Goal: Information Seeking & Learning: Learn about a topic

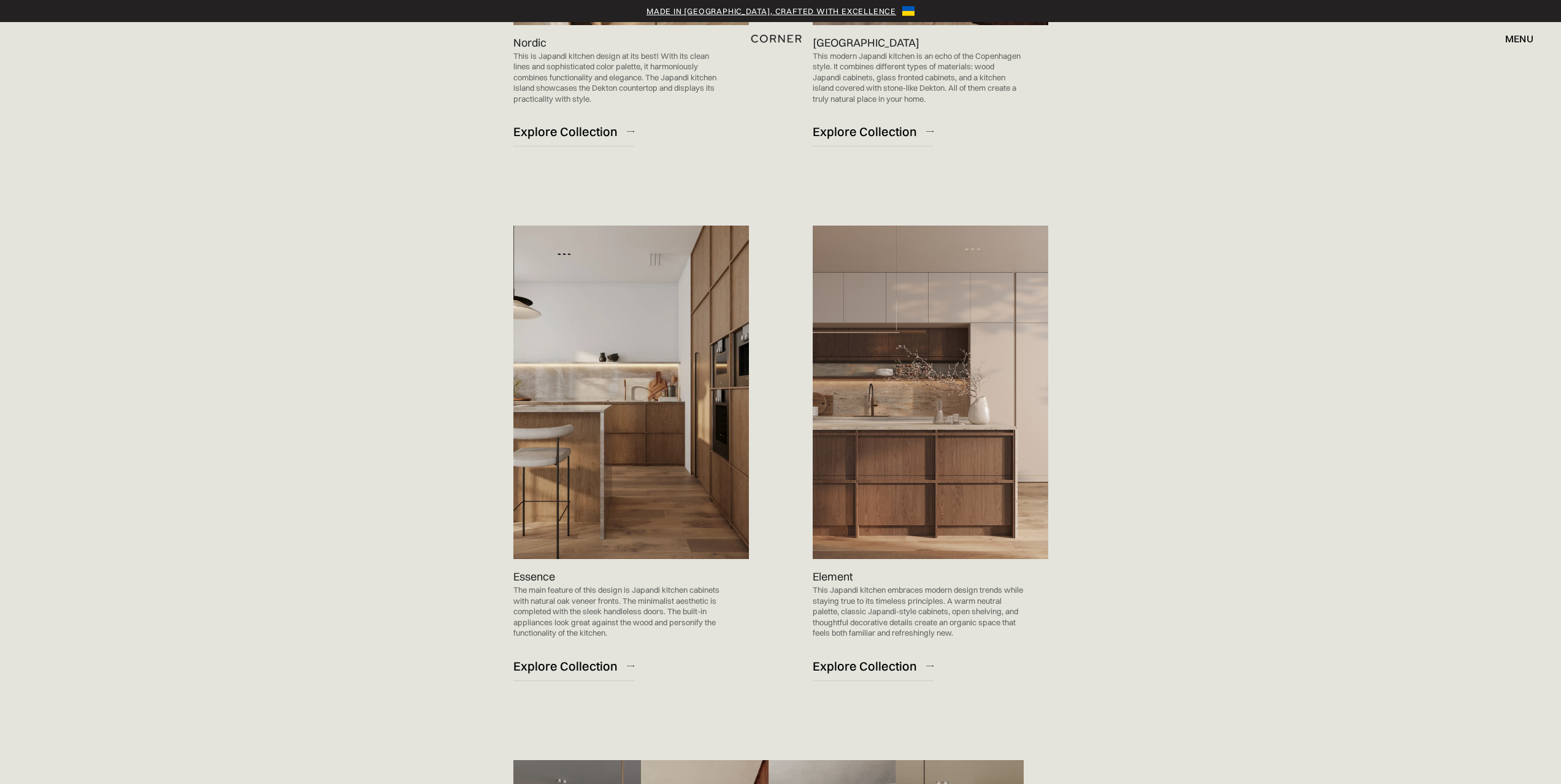
scroll to position [1288, 0]
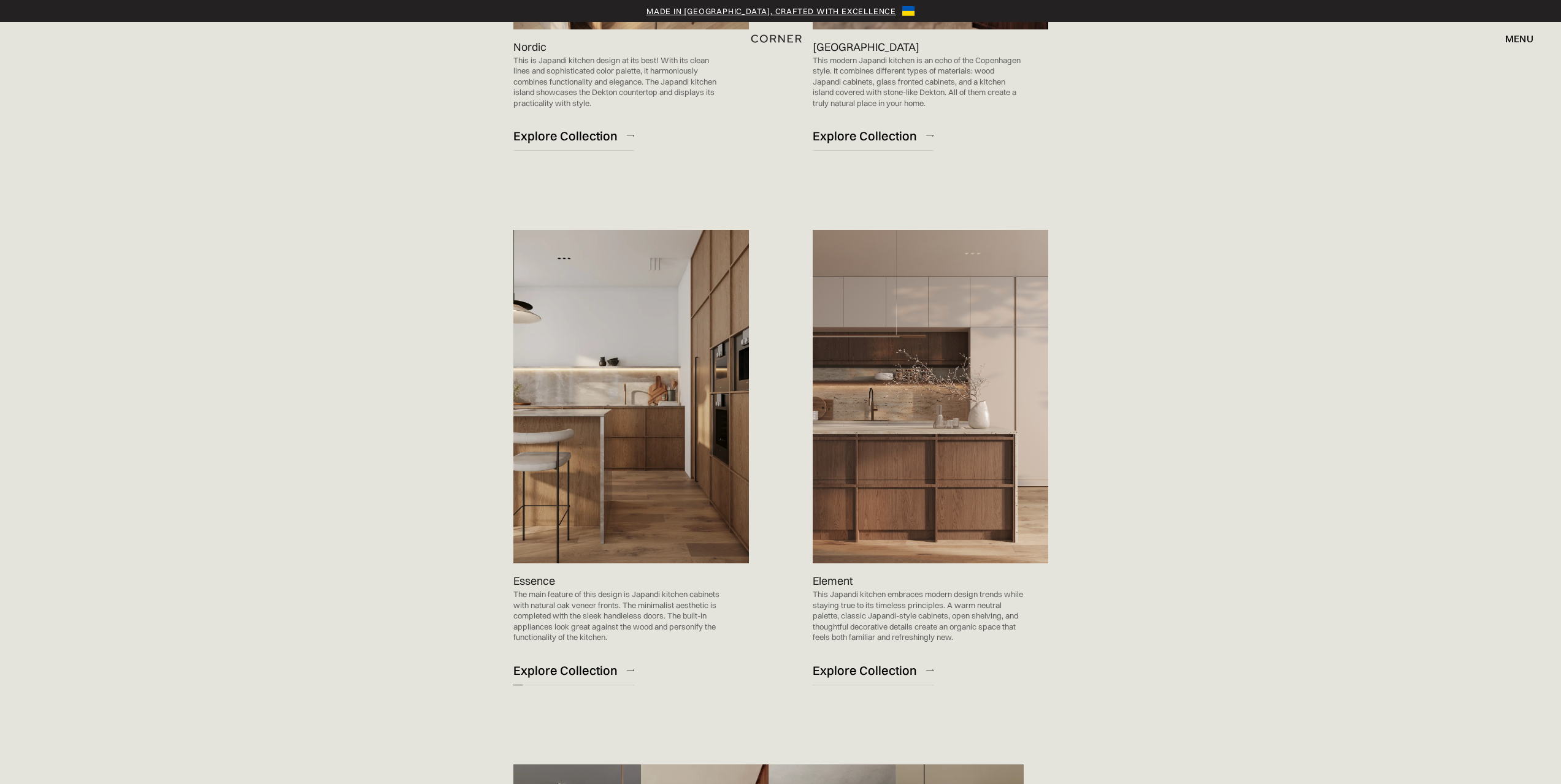
click at [581, 673] on div "Explore Collection" at bounding box center [565, 670] width 105 height 17
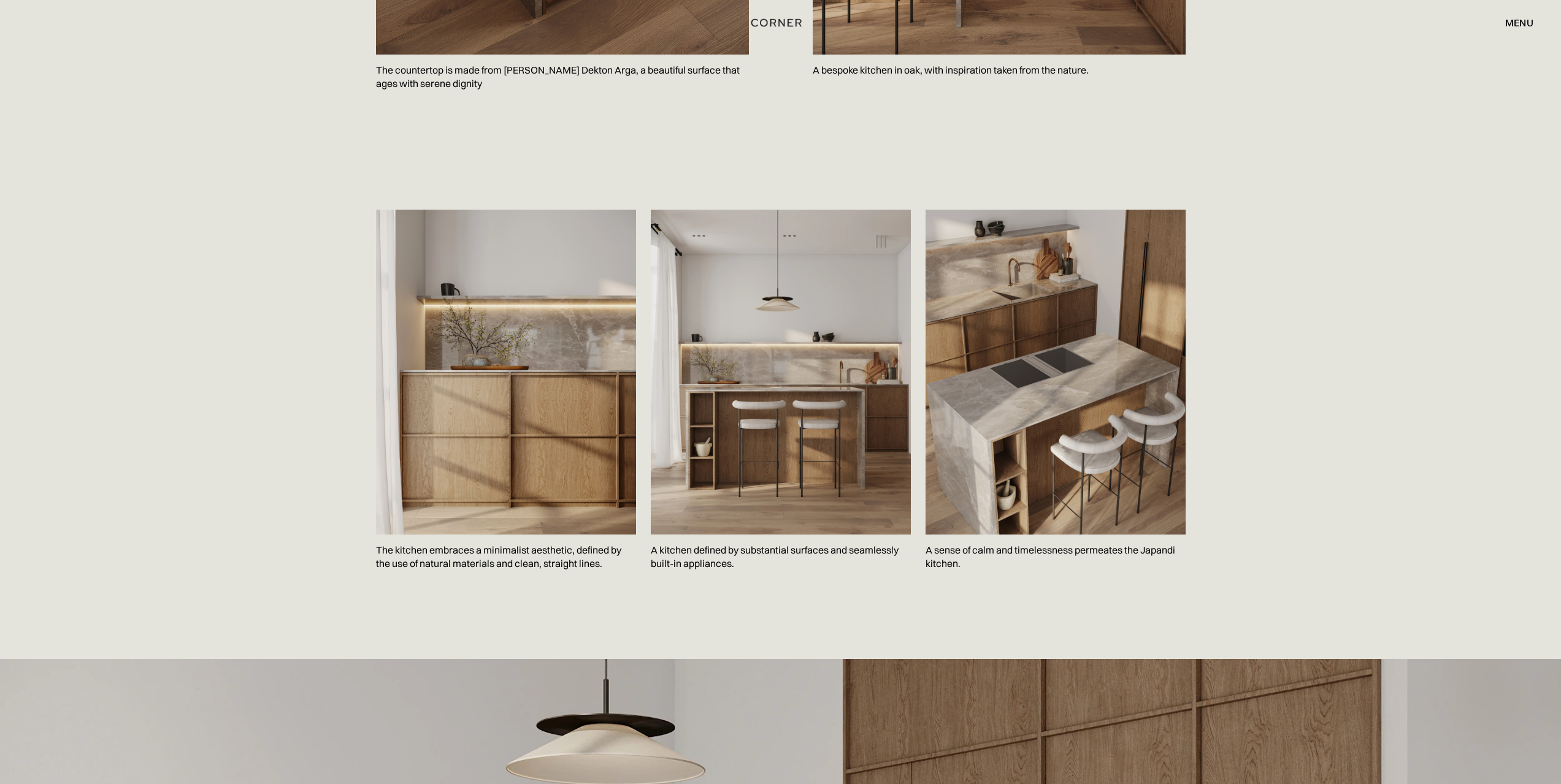
scroll to position [1716, 0]
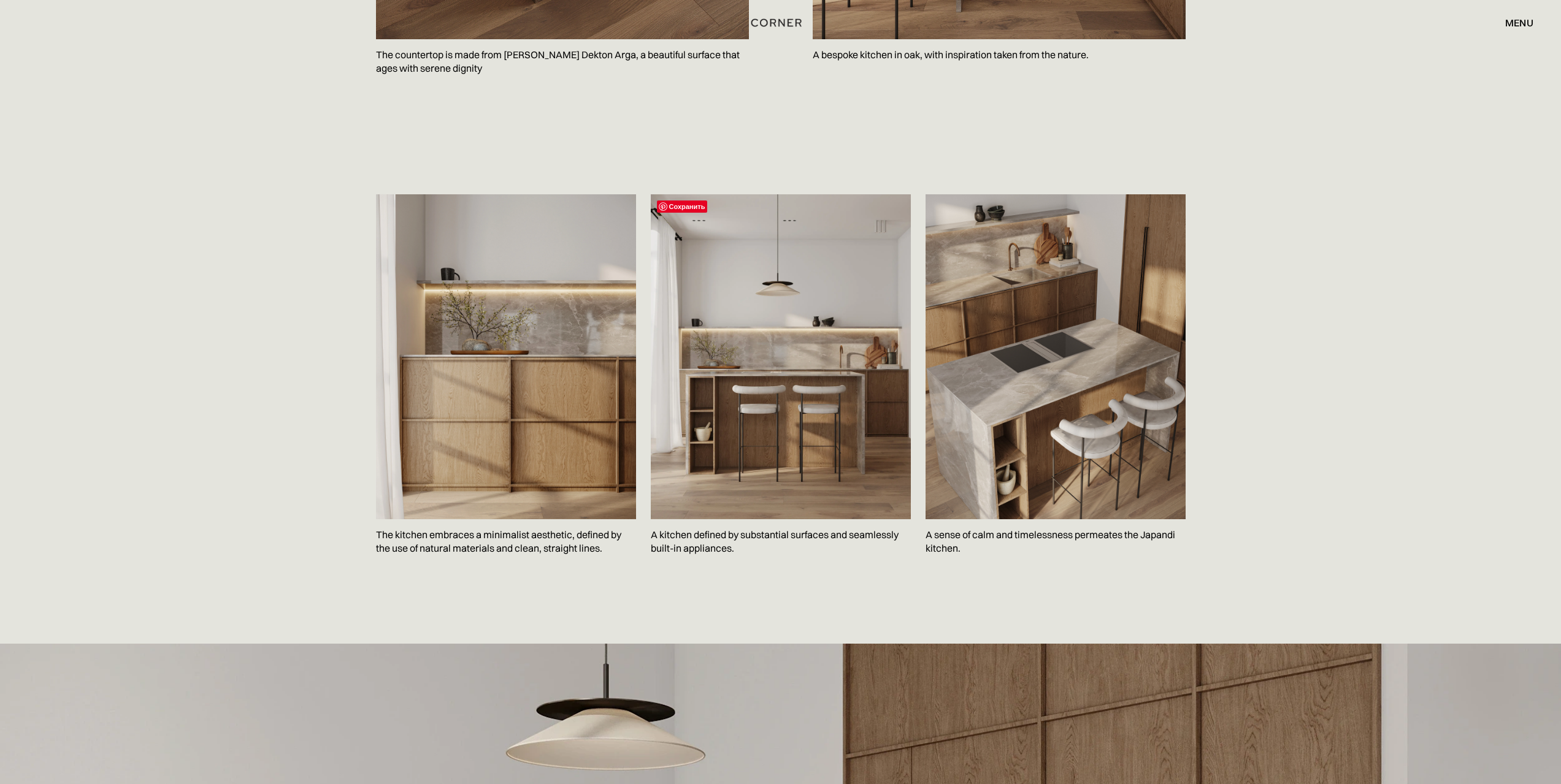
click at [761, 442] on img at bounding box center [781, 356] width 260 height 325
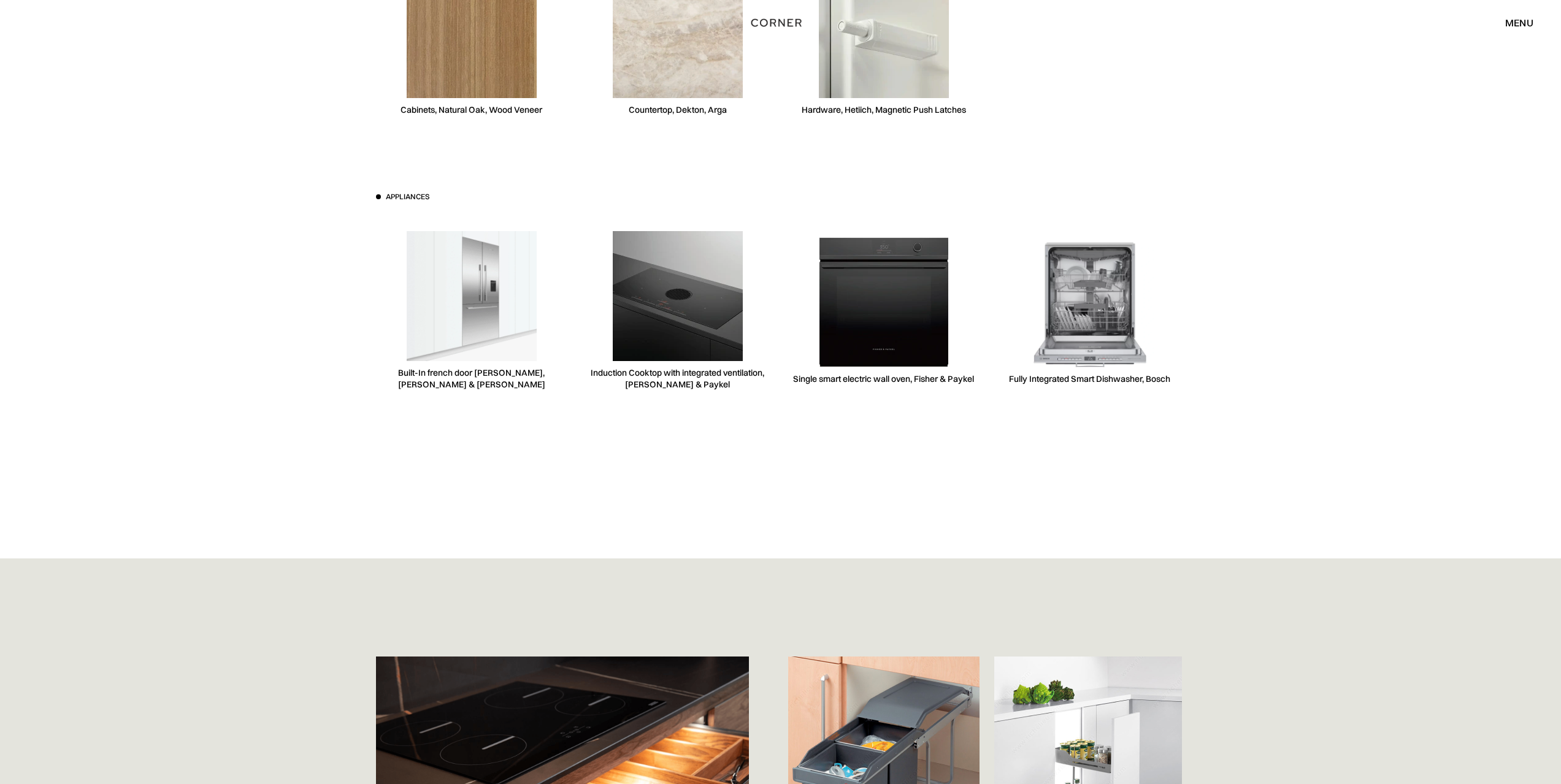
scroll to position [3189, 0]
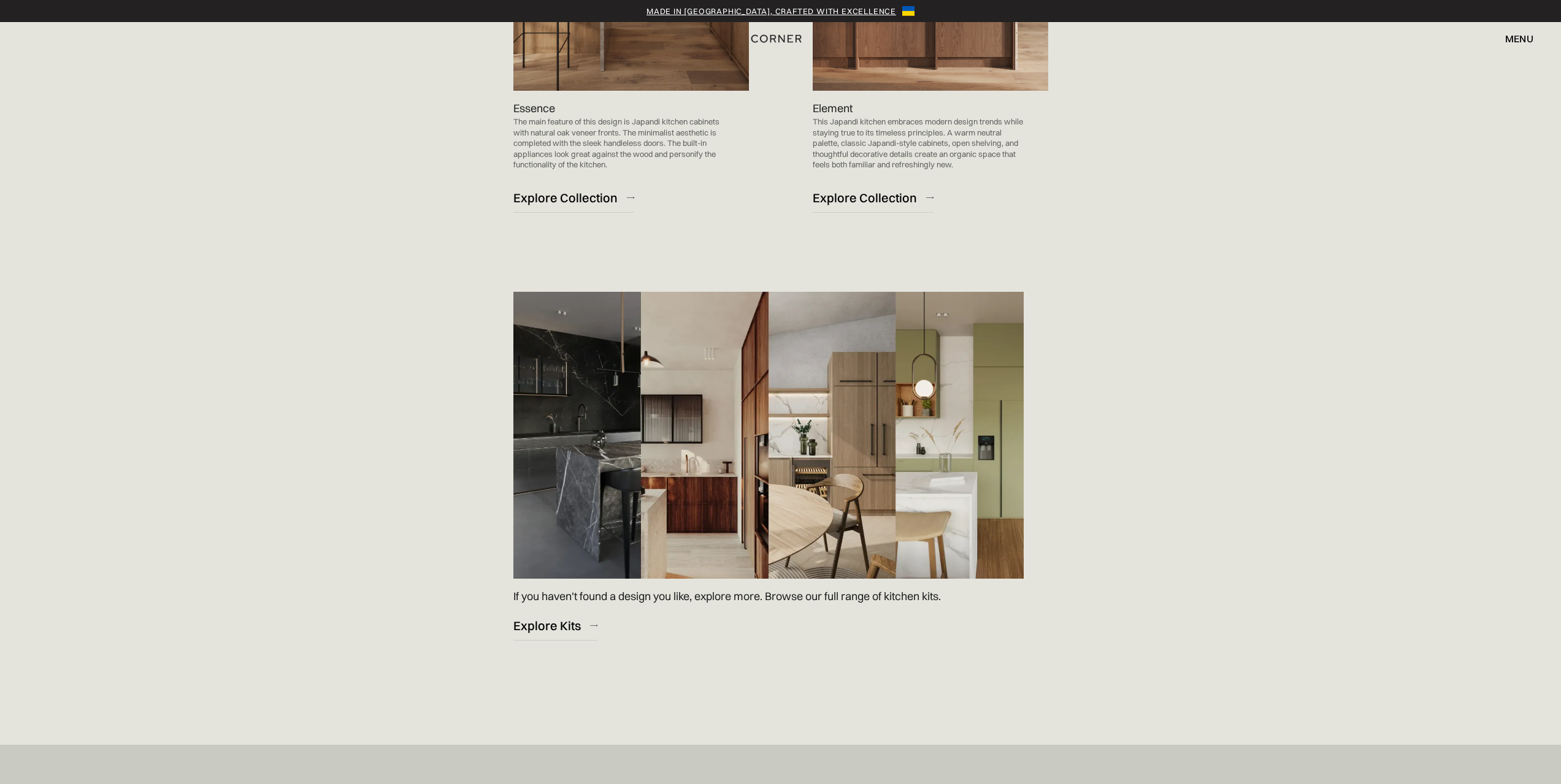
scroll to position [1508, 0]
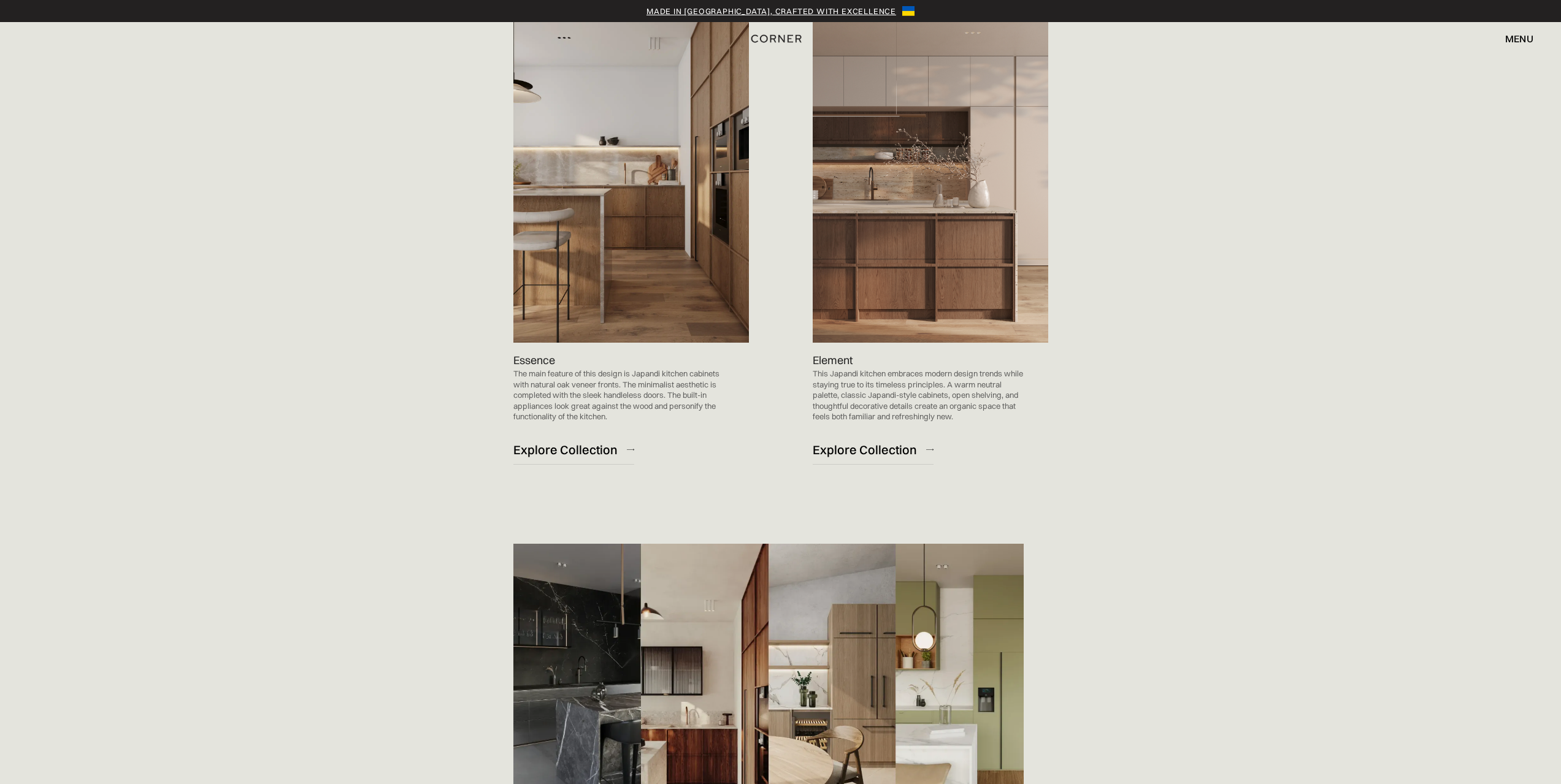
click at [909, 187] on img at bounding box center [930, 176] width 236 height 334
click at [891, 452] on div "Explore Collection" at bounding box center [865, 449] width 105 height 17
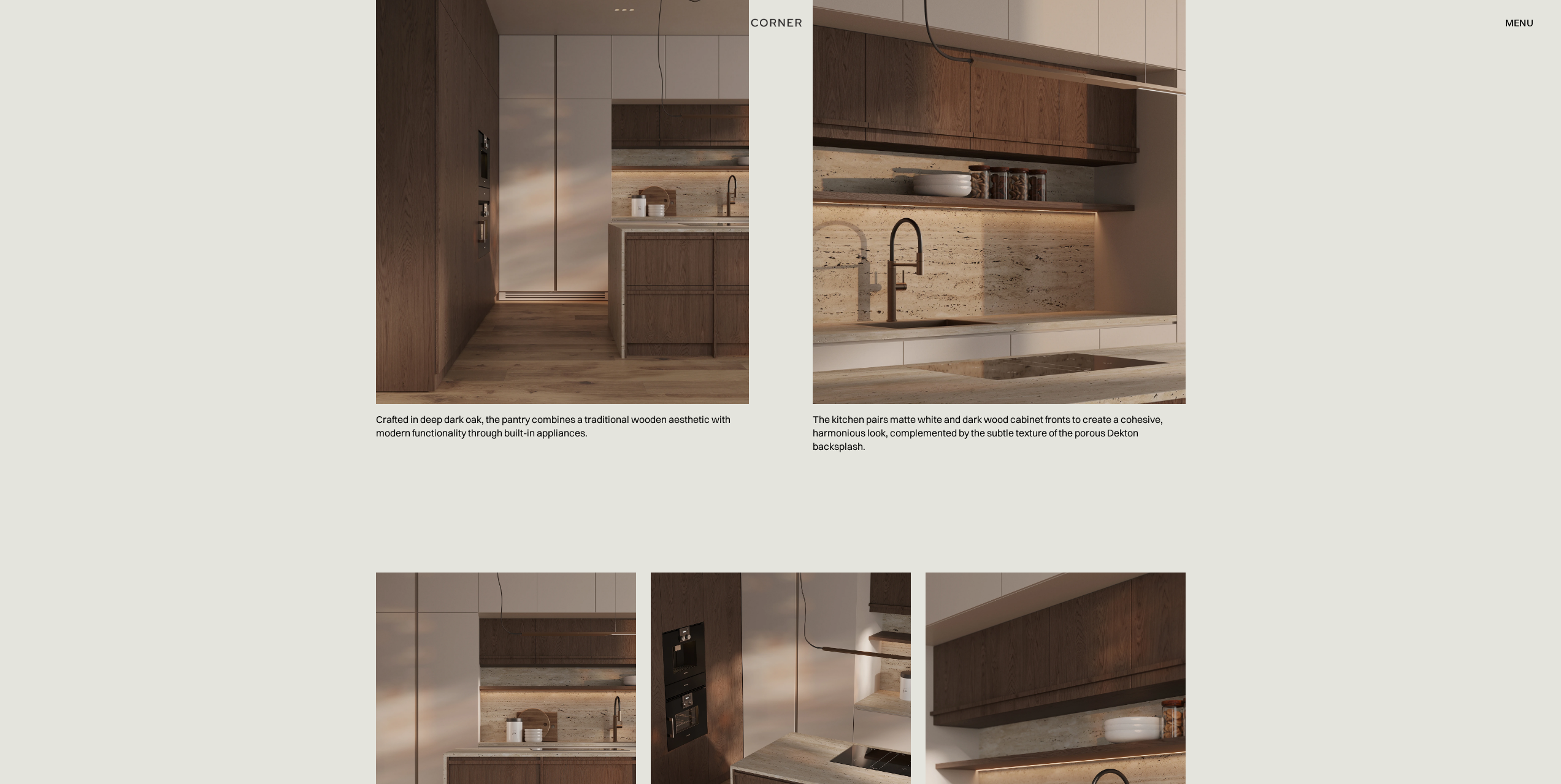
scroll to position [1656, 0]
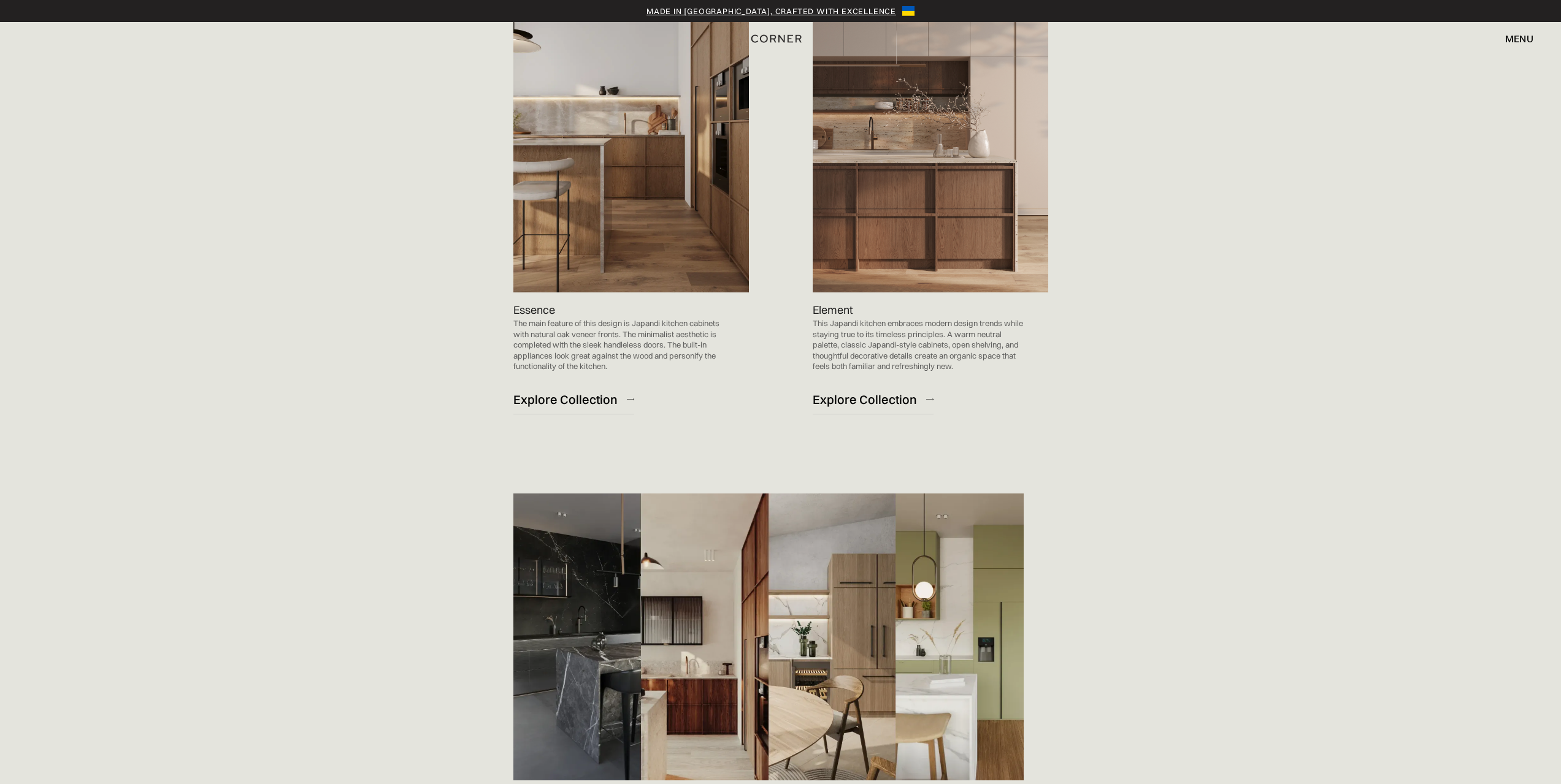
scroll to position [1938, 0]
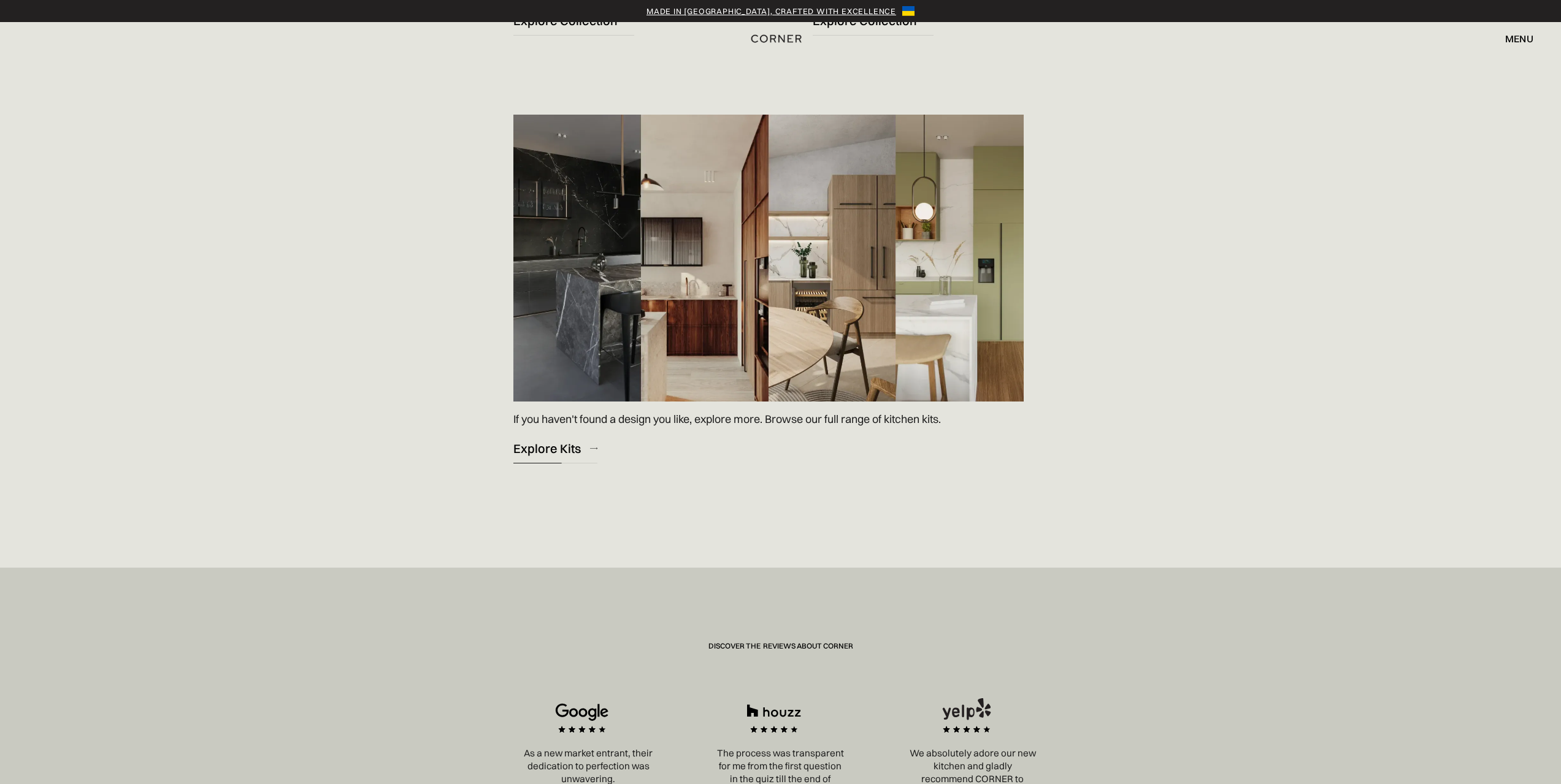
click at [545, 448] on div "Explore Kits" at bounding box center [547, 448] width 67 height 17
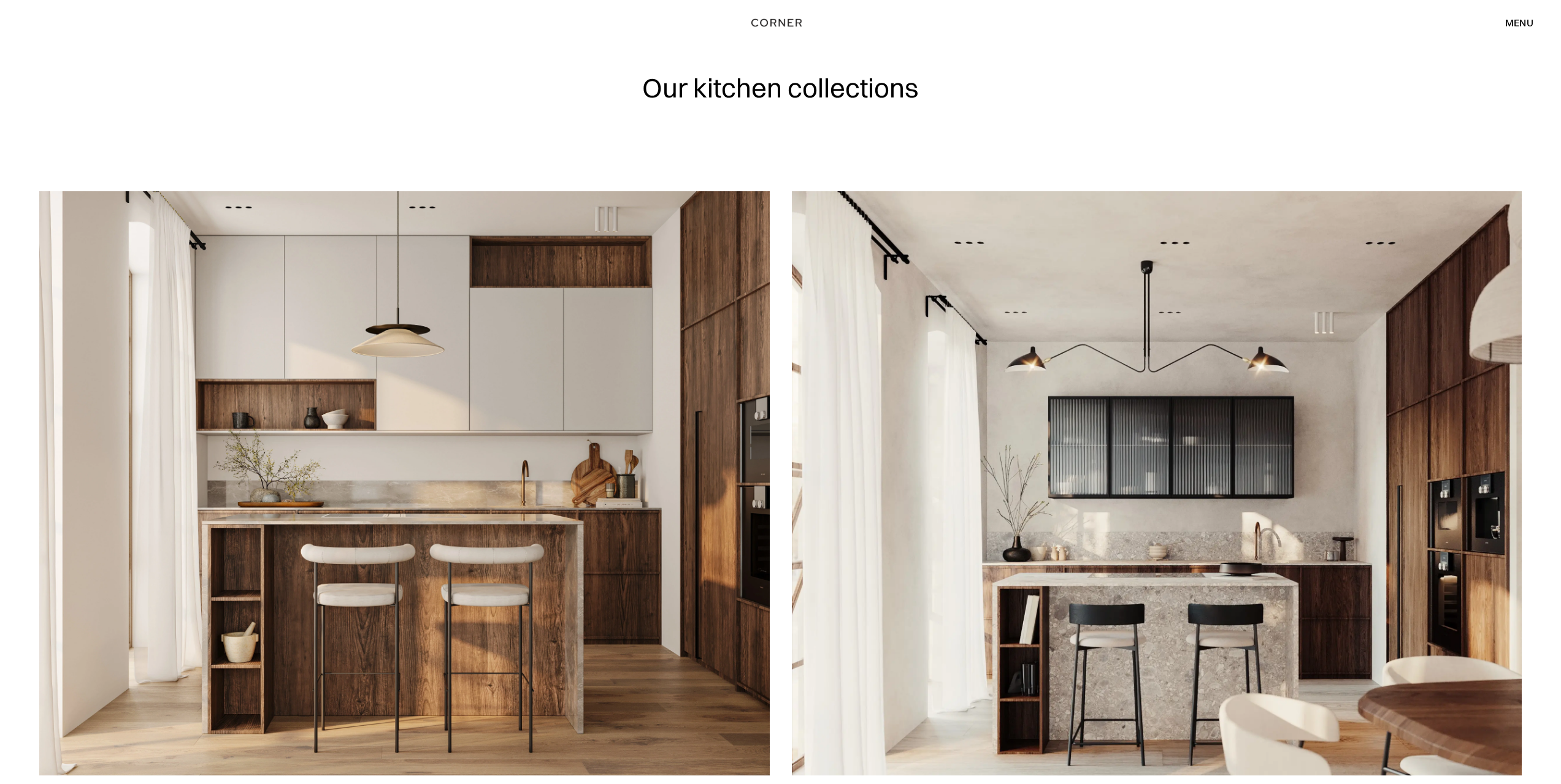
click at [1515, 22] on div "menu" at bounding box center [1519, 22] width 28 height 10
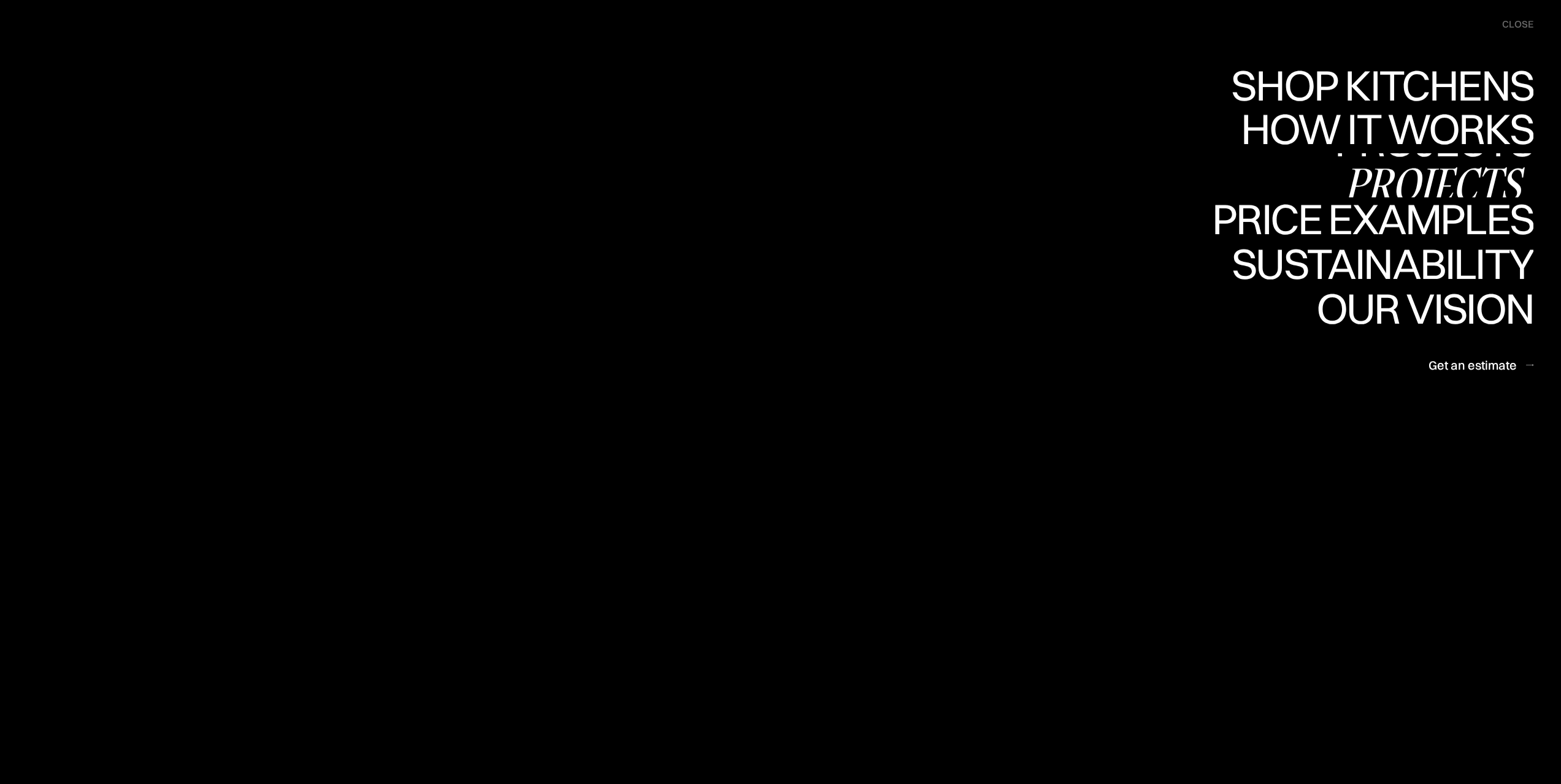
click at [1455, 166] on div "Projects" at bounding box center [1433, 184] width 199 height 43
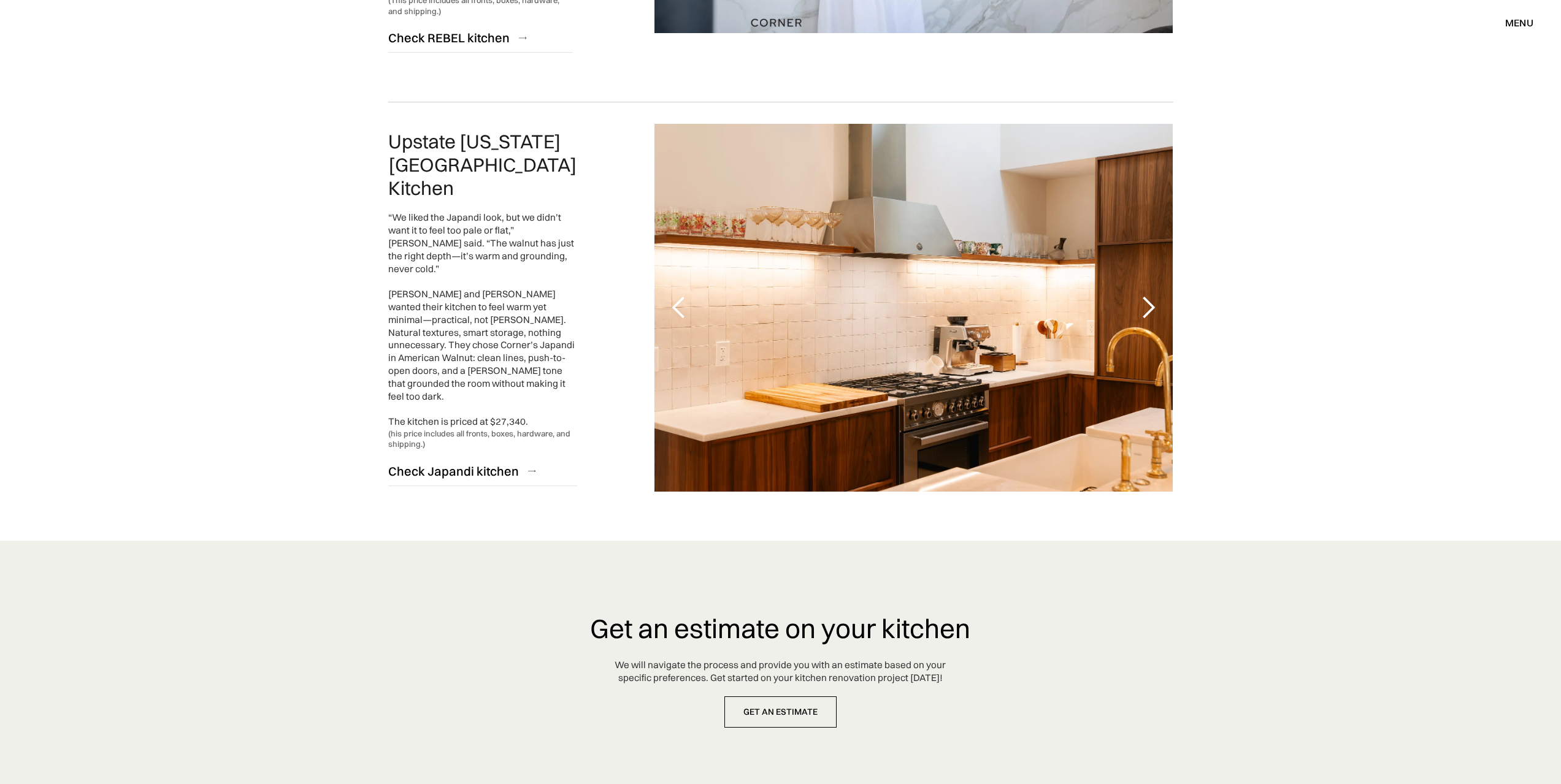
scroll to position [2906, 0]
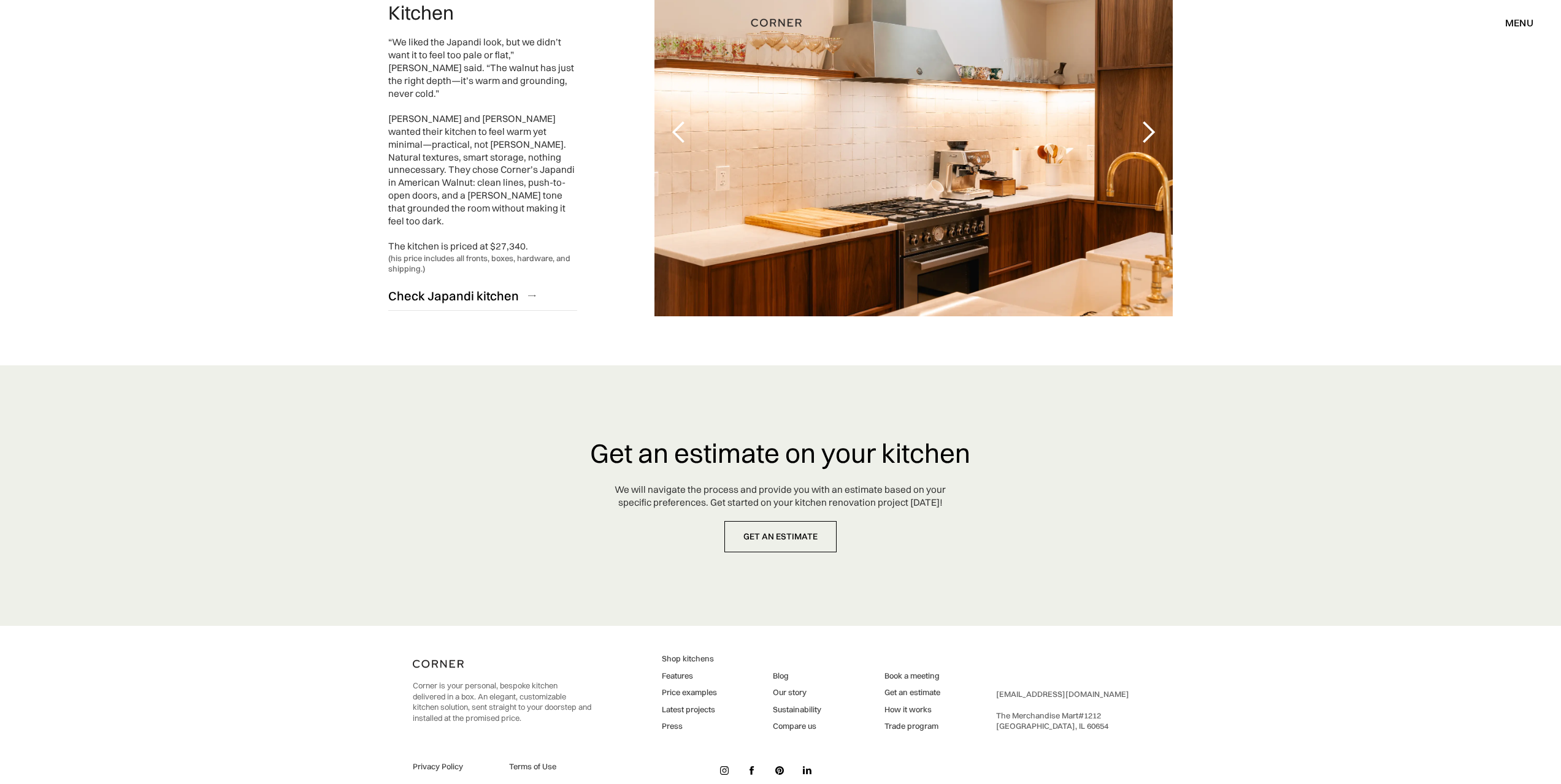
click at [794, 671] on div "Blog Our story Sustainability Compare us" at bounding box center [797, 701] width 49 height 61
click at [795, 687] on link "Our story" at bounding box center [797, 693] width 49 height 11
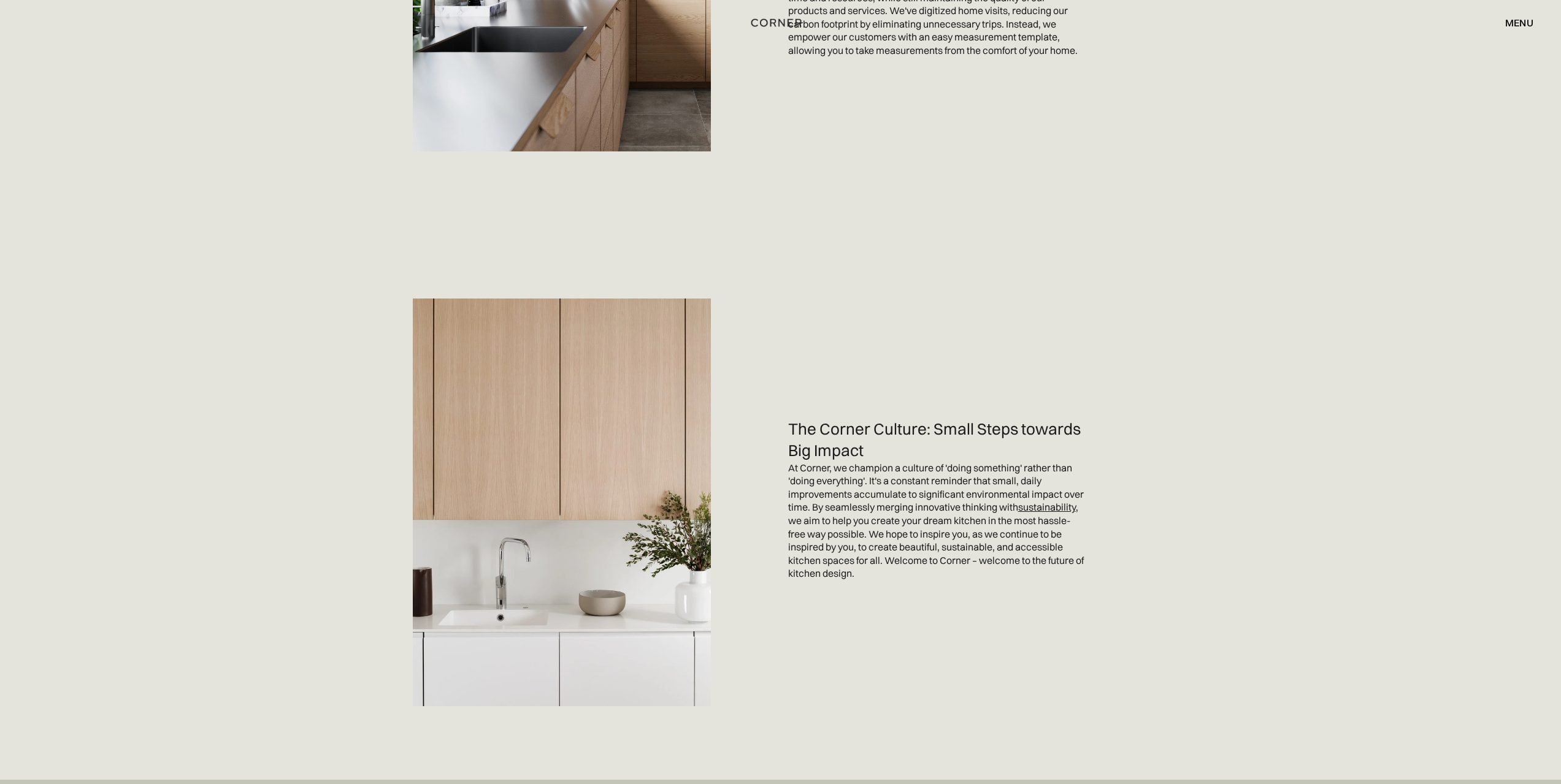
scroll to position [3434, 0]
